Goal: Check status: Check status

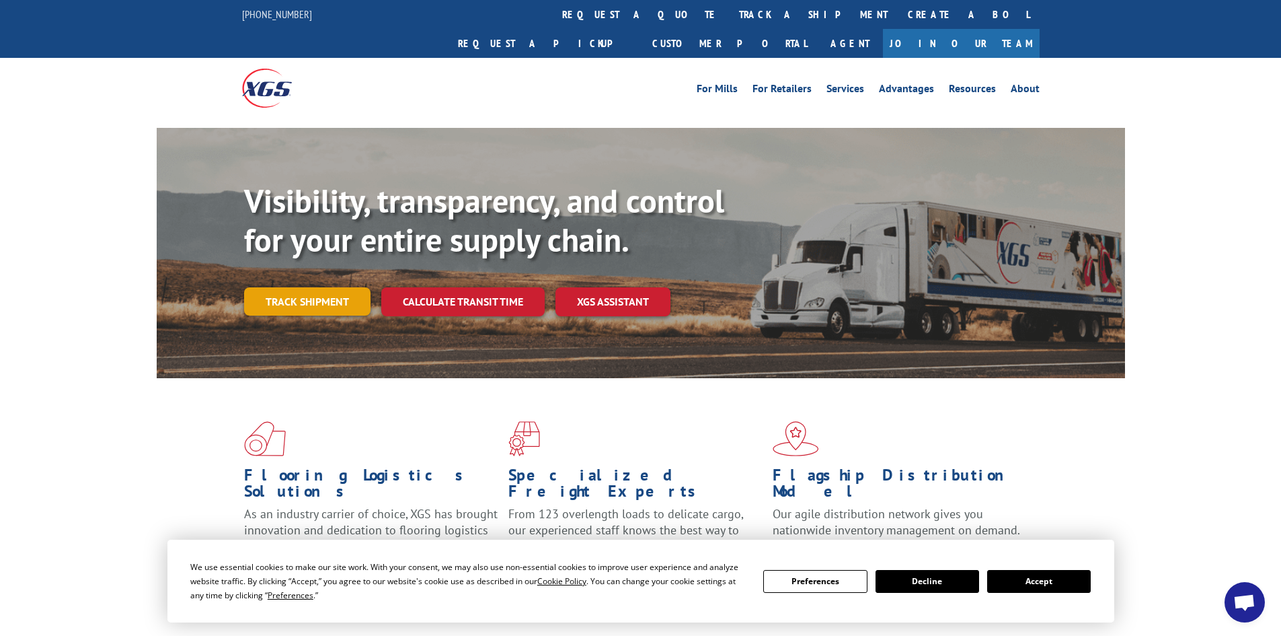
click at [321, 287] on link "Track shipment" at bounding box center [307, 301] width 126 height 28
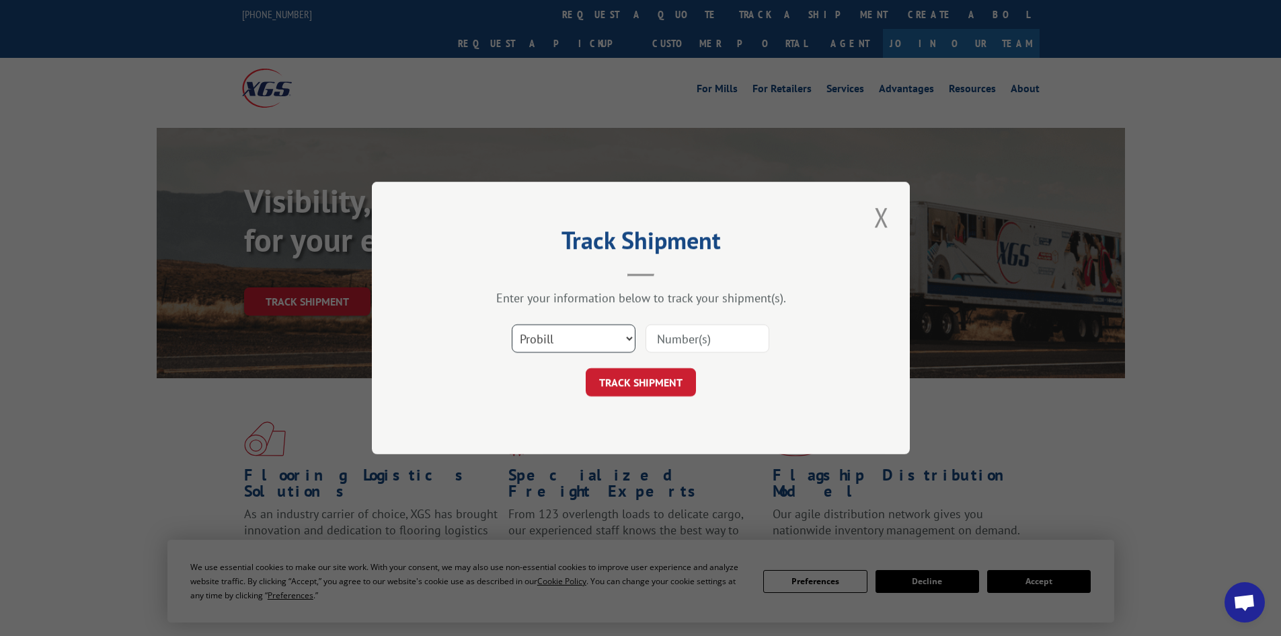
click at [570, 338] on select "Select category... Probill BOL PO" at bounding box center [574, 338] width 124 height 28
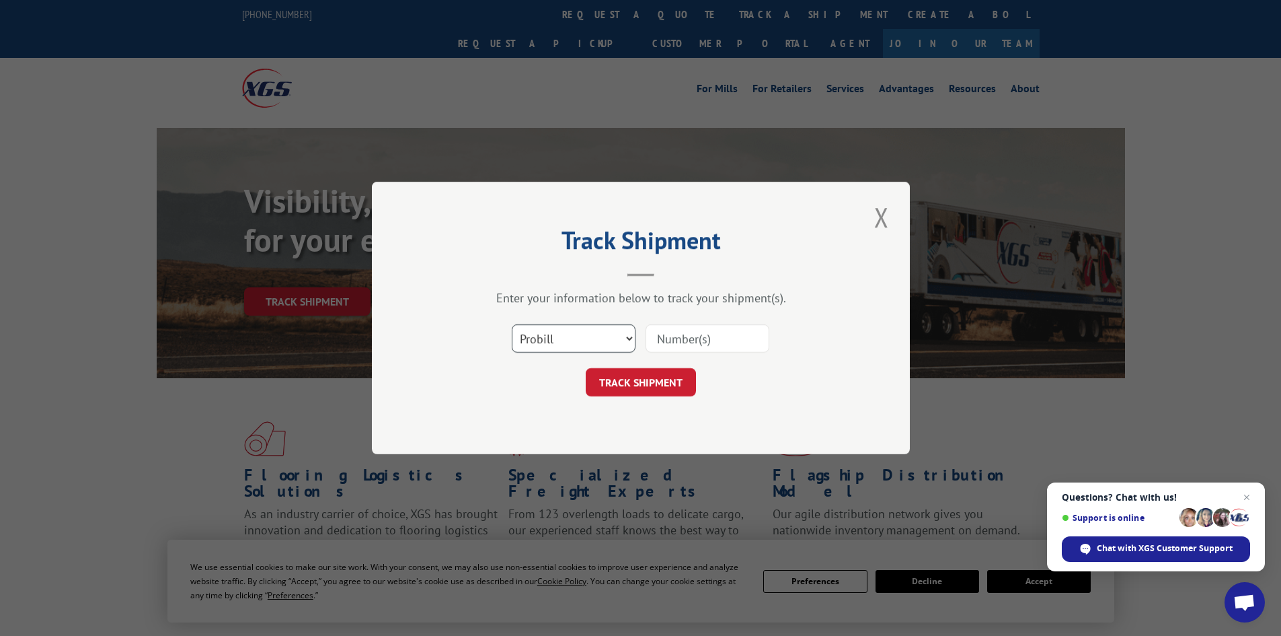
select select "bol"
click at [512, 324] on select "Select category... Probill BOL PO" at bounding box center [574, 338] width 124 height 28
click at [691, 342] on input at bounding box center [708, 338] width 124 height 28
paste input "427544"
type input "427544"
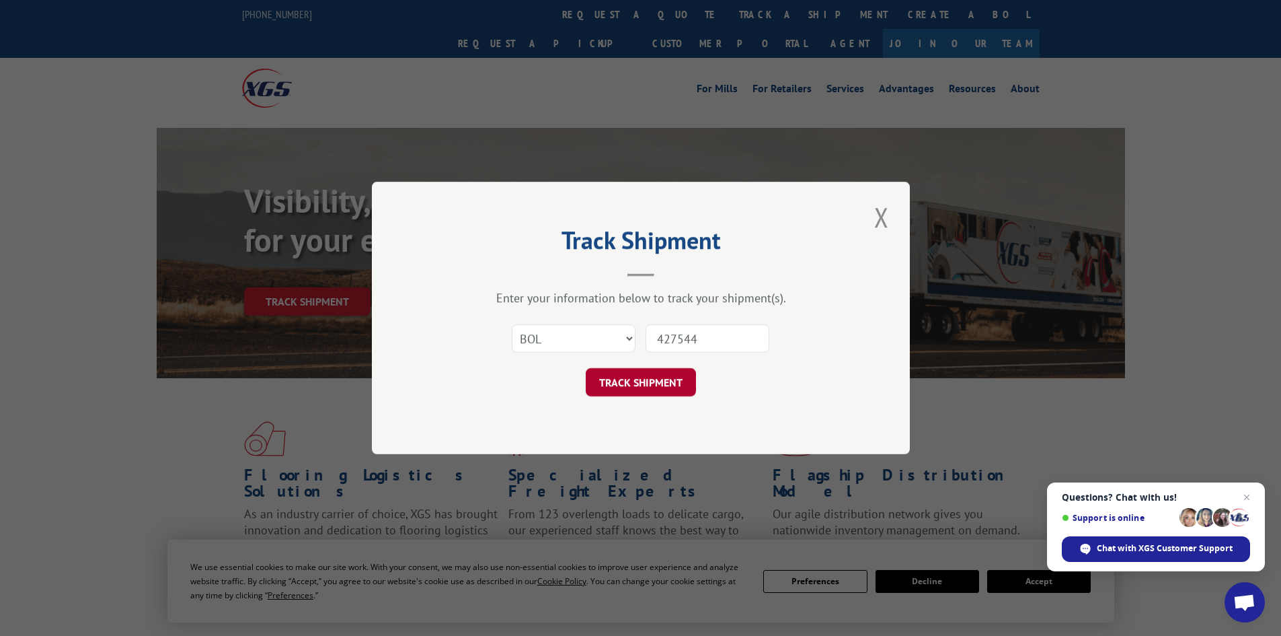
click at [650, 379] on button "TRACK SHIPMENT" at bounding box center [641, 382] width 110 height 28
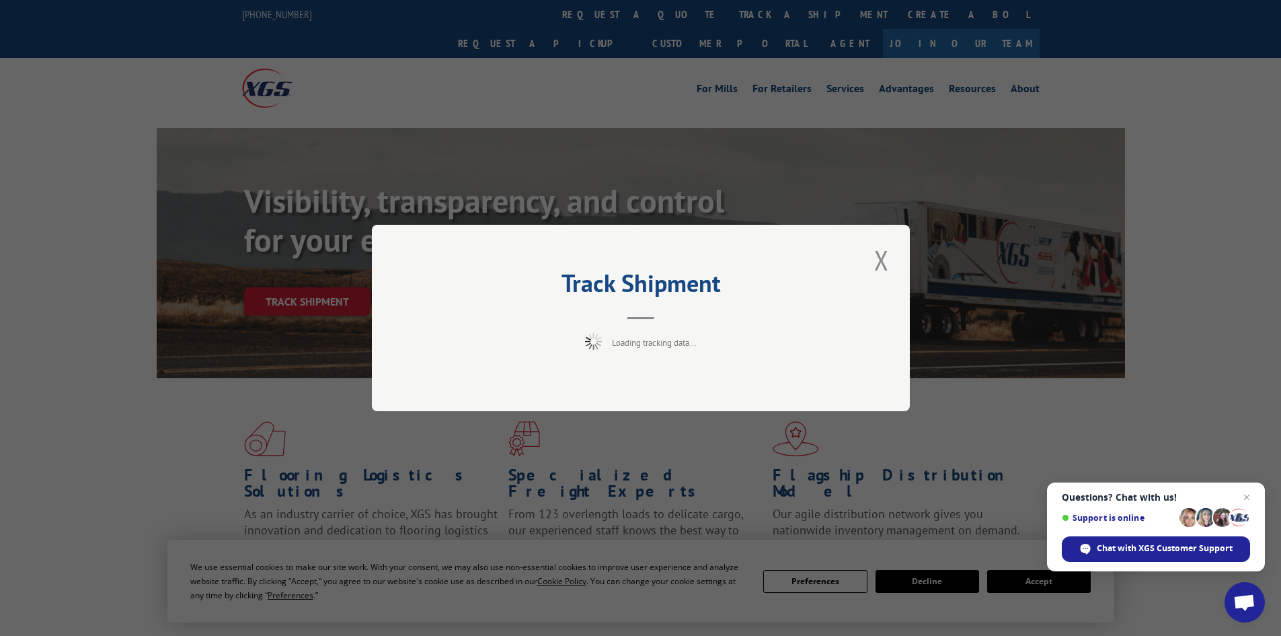
click at [1036, 583] on div "Track Shipment Loading tracking data..." at bounding box center [640, 318] width 1281 height 636
click at [1248, 496] on span "Open chat" at bounding box center [1247, 497] width 17 height 17
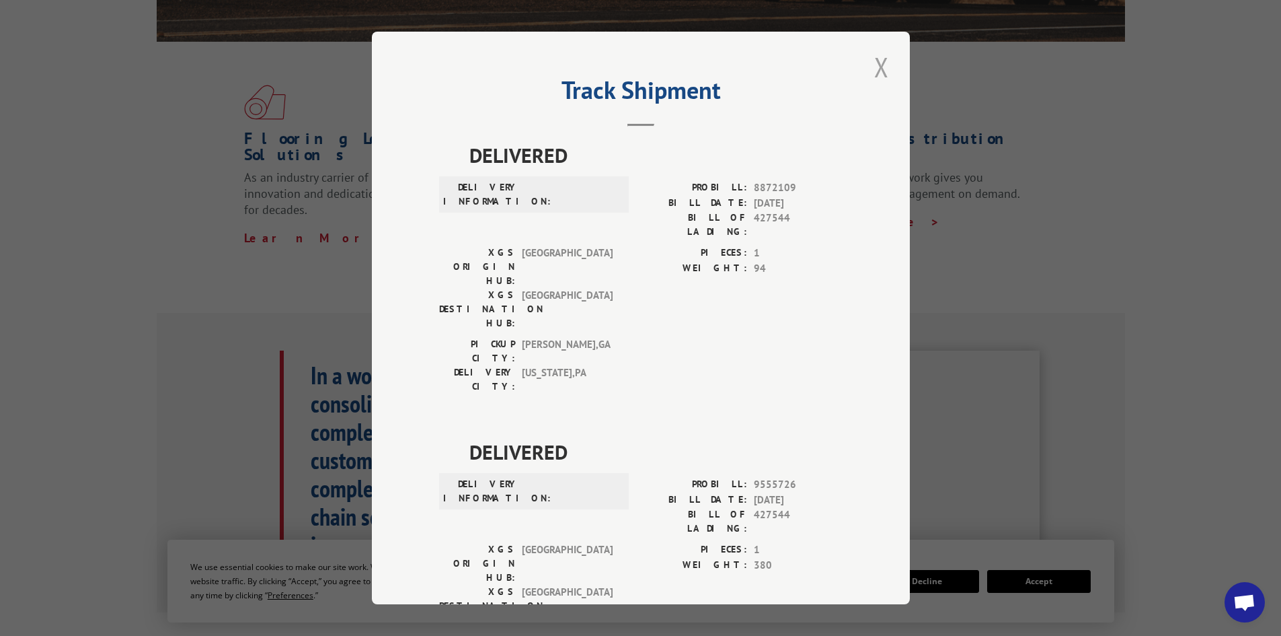
click at [880, 61] on button "Close modal" at bounding box center [881, 66] width 23 height 37
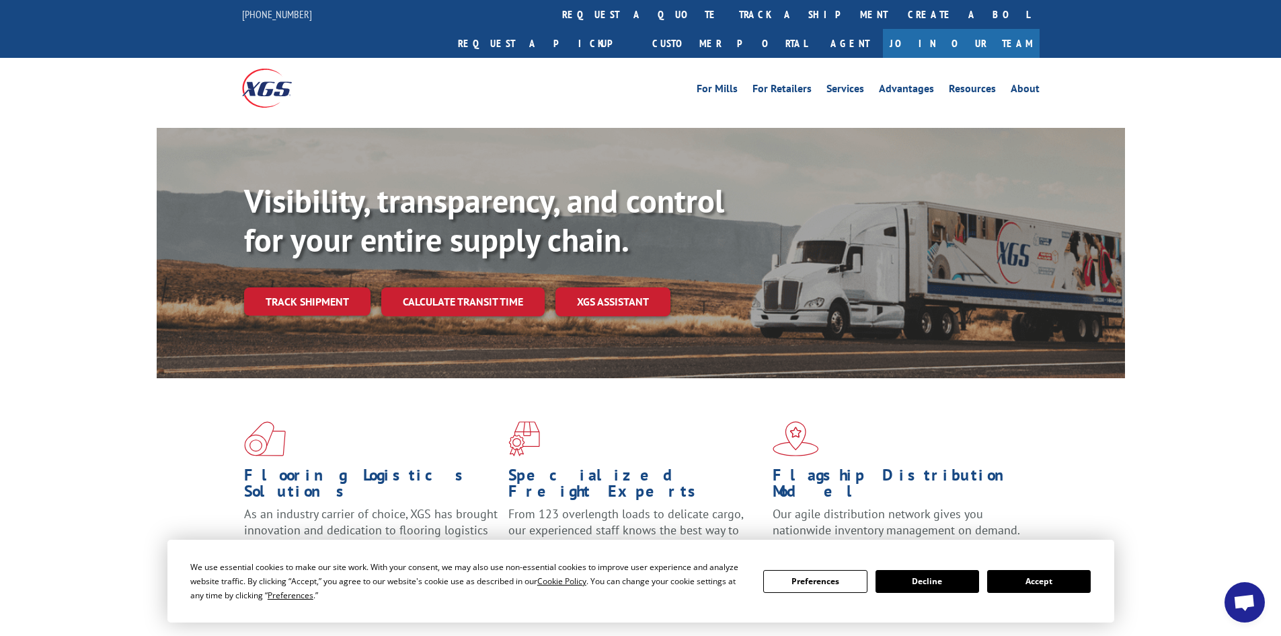
drag, startPoint x: 1064, startPoint y: 582, endPoint x: 729, endPoint y: 288, distance: 446.0
click at [1062, 578] on button "Accept" at bounding box center [1039, 581] width 104 height 23
